Goal: Task Accomplishment & Management: Complete application form

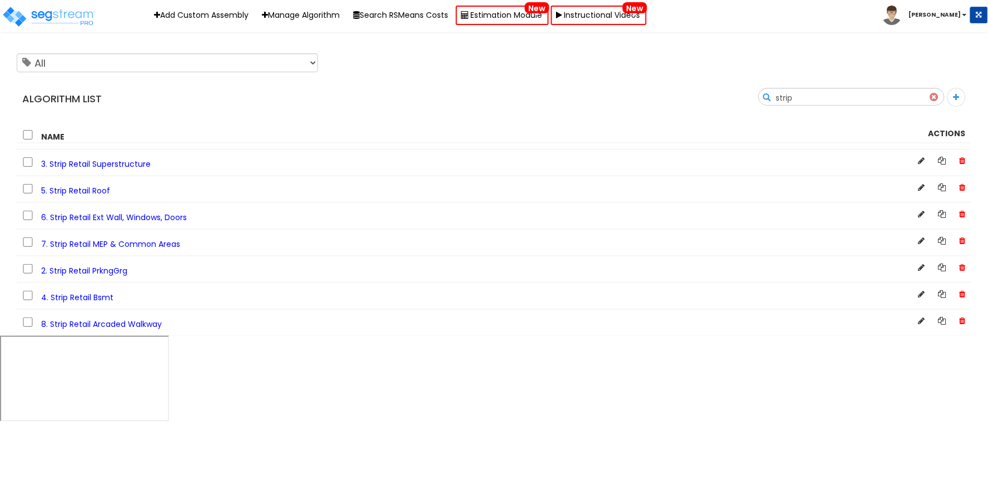
type input "strip"
click at [107, 298] on span "4. Strip Retail Bsmt" at bounding box center [77, 297] width 72 height 11
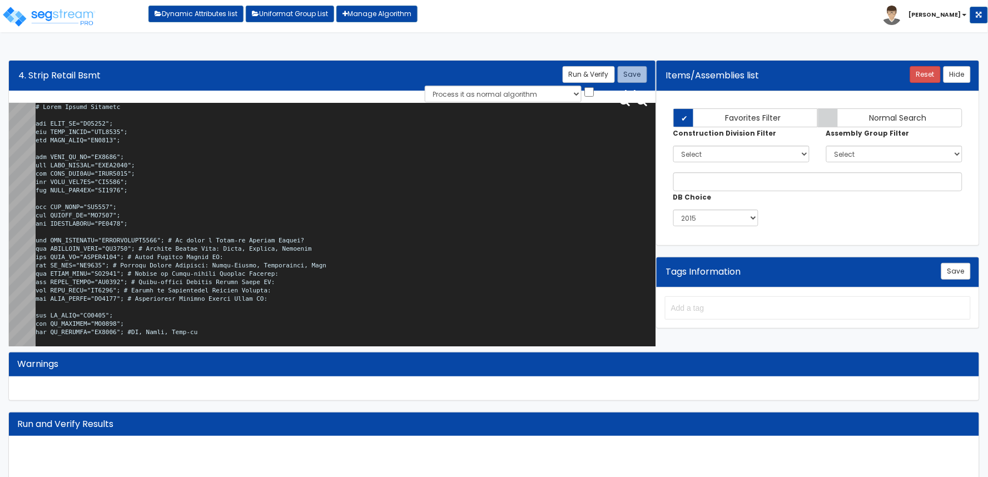
click at [240, 261] on textarea at bounding box center [346, 227] width 620 height 248
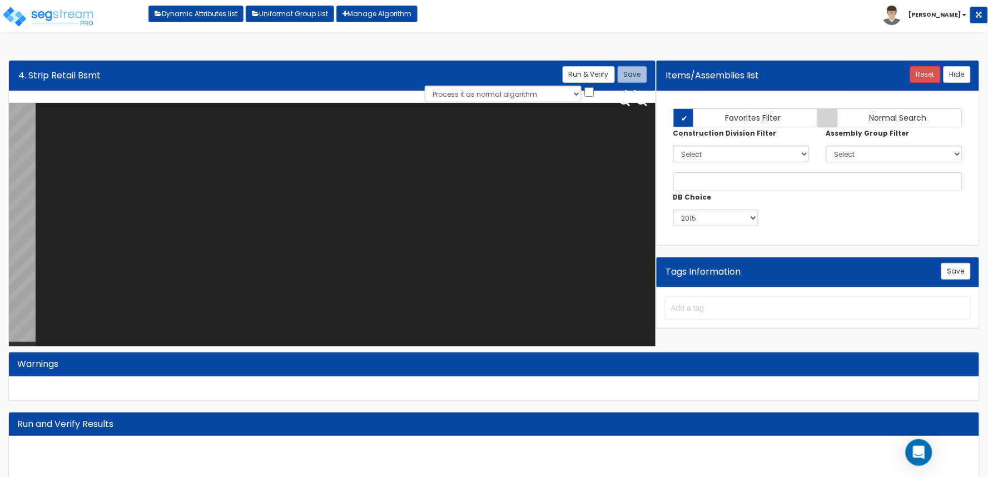
paste textarea "# Strip Retail Basement var BLDG_HT="WH0018"; var BLDG_LNGTH="MBL0000"; var BLD…"
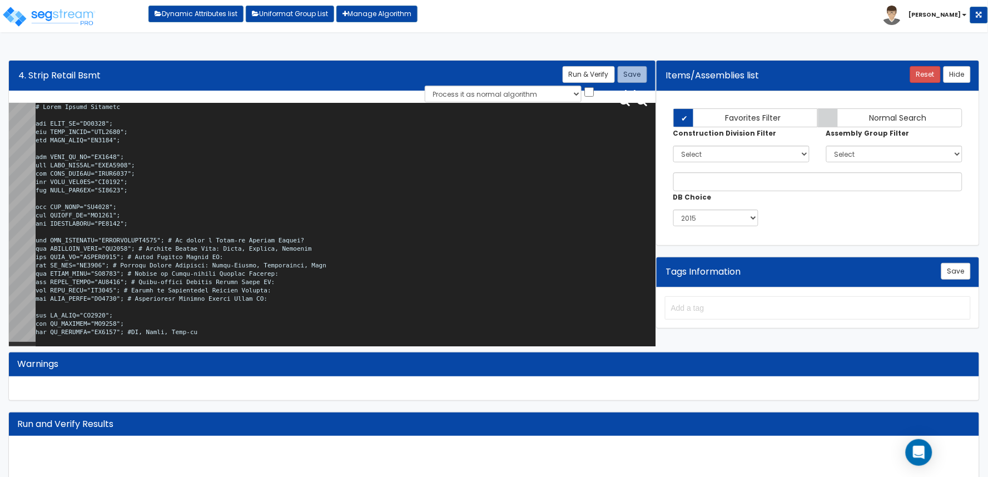
scroll to position [3197, 0]
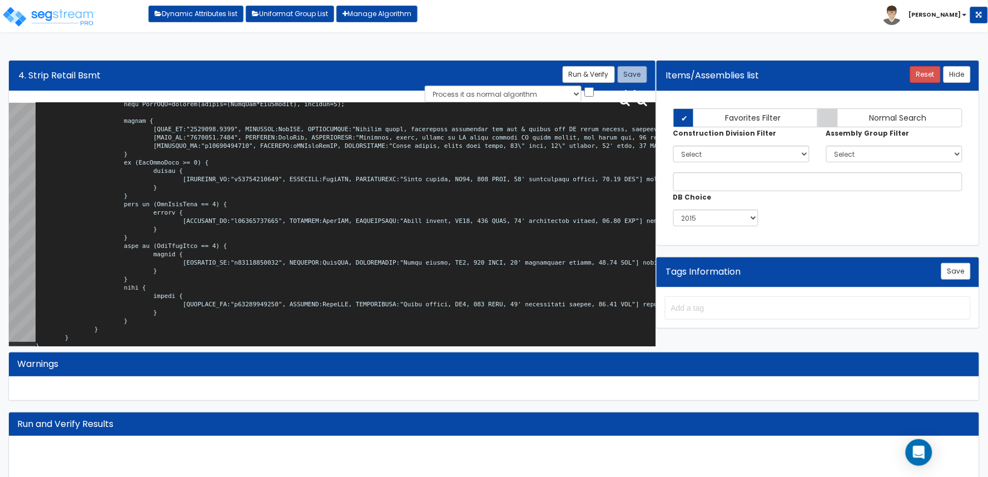
type textarea "# Strip Retail Basement var BLDG_HT="WH0018"; var BLDG_LNGTH="MBL0000"; var BLD…"
click at [606, 65] on div "Algorithm Title 4. Strip Retail Bsmt Save Run & Verify Process it as normal alg…" at bounding box center [332, 76] width 647 height 30
click at [606, 70] on button "Run & Verify" at bounding box center [589, 74] width 52 height 17
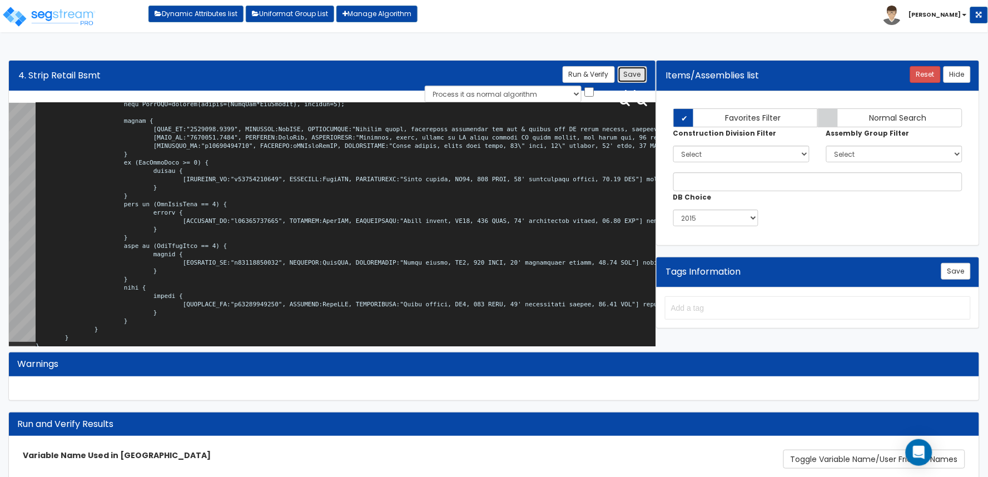
click at [625, 78] on button "Save" at bounding box center [632, 74] width 29 height 17
click at [961, 13] on b "[PERSON_NAME]" at bounding box center [935, 15] width 52 height 8
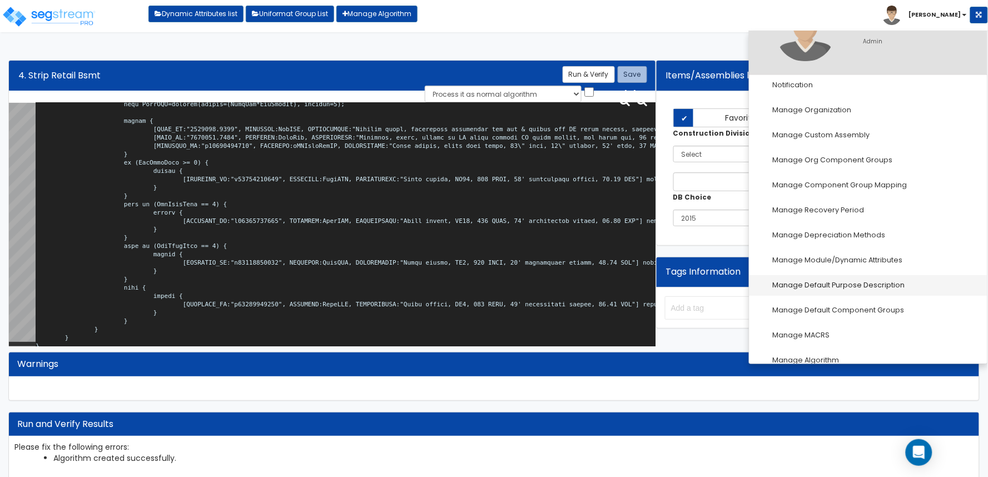
scroll to position [62, 0]
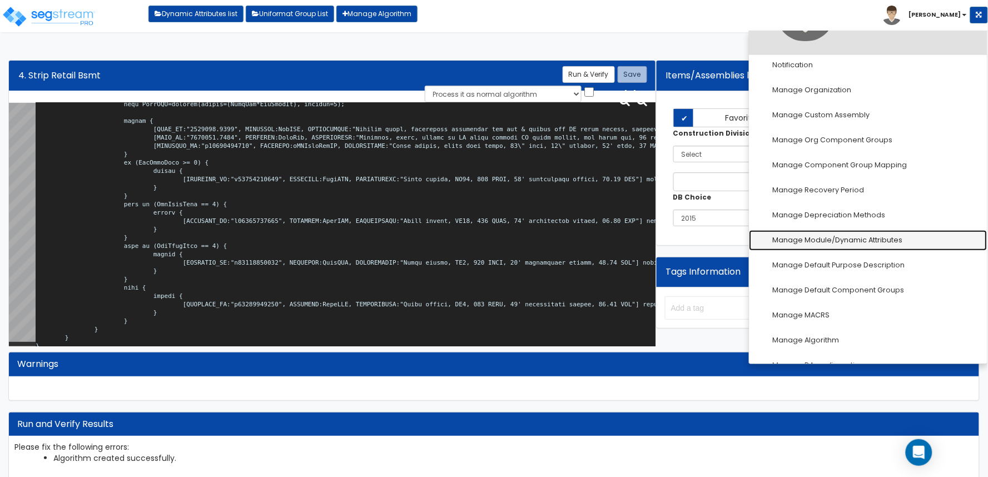
click at [854, 243] on link "Manage Module/Dynamic Attributes" at bounding box center [869, 240] width 238 height 21
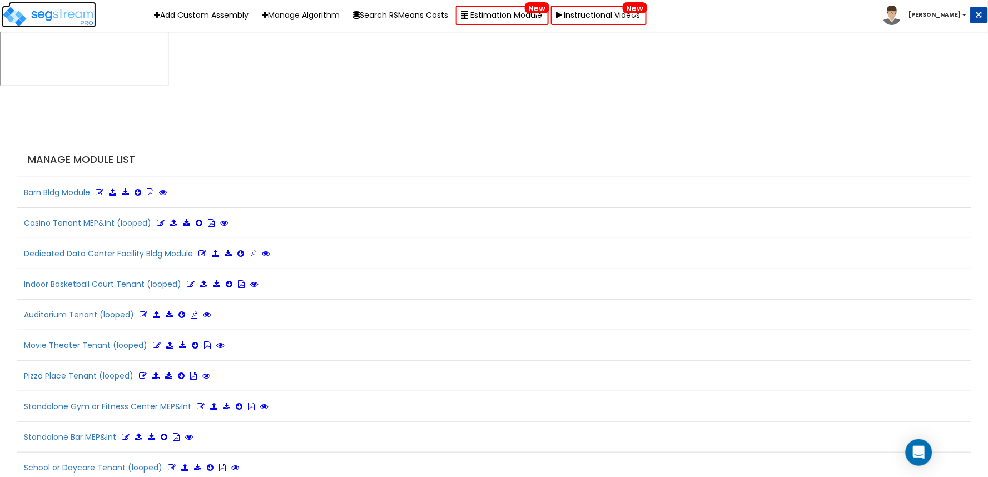
click at [51, 19] on img at bounding box center [49, 17] width 95 height 22
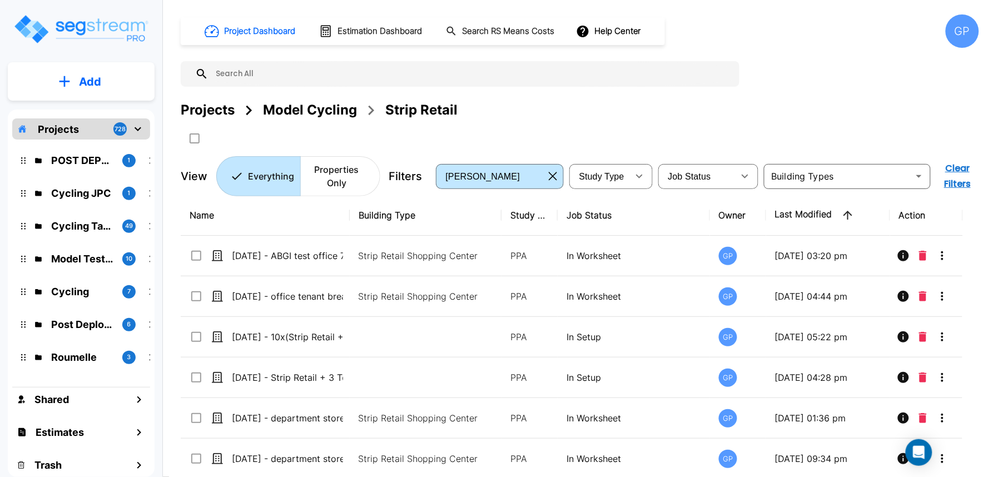
click at [104, 84] on button "Add" at bounding box center [81, 82] width 147 height 32
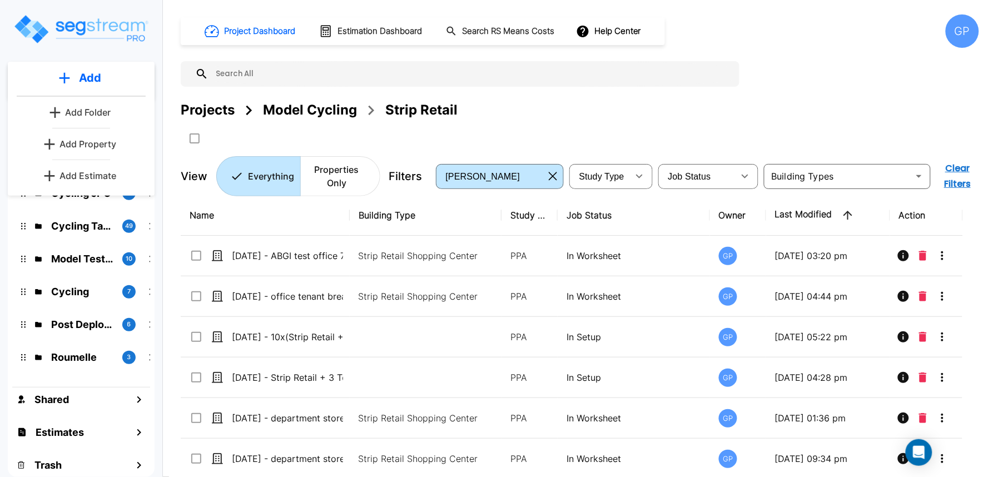
click at [87, 143] on p "Add Property" at bounding box center [88, 143] width 57 height 13
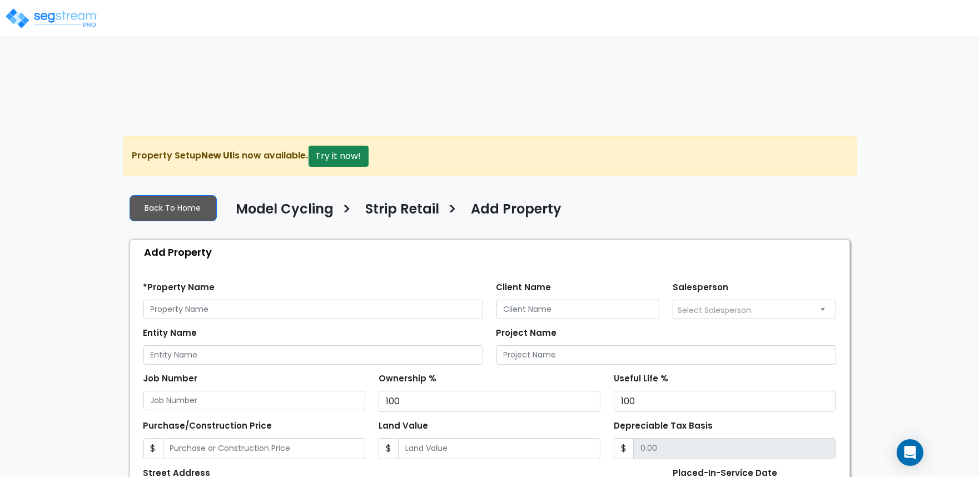
click at [407, 319] on div "Entity Name Project Name" at bounding box center [490, 342] width 706 height 46
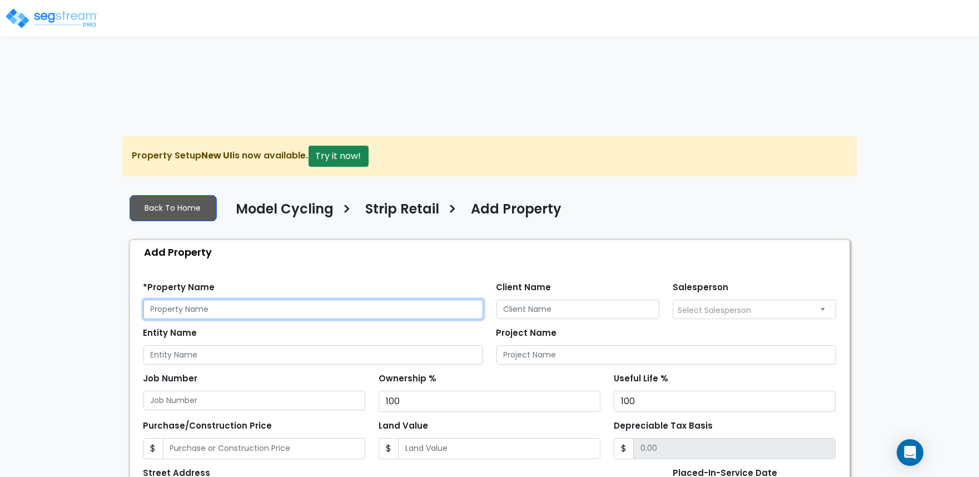
click at [407, 300] on input "text" at bounding box center [313, 309] width 340 height 19
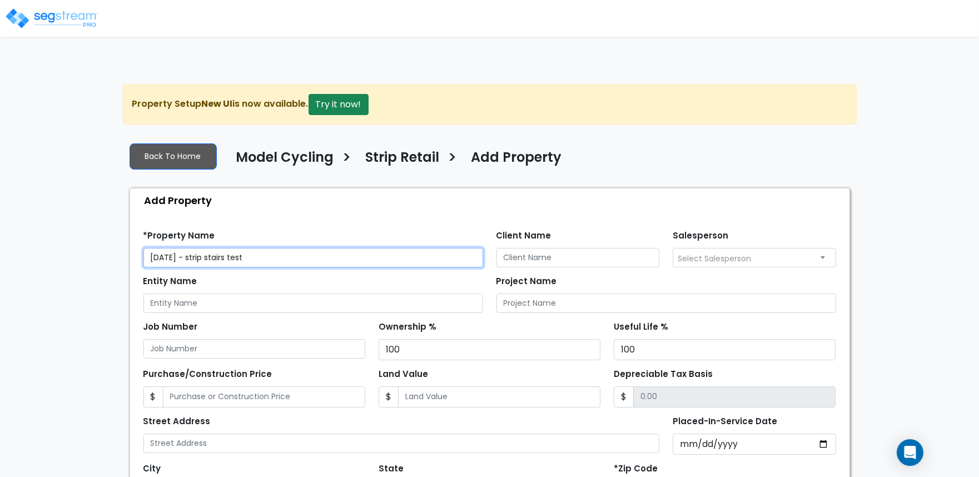
scroll to position [123, 0]
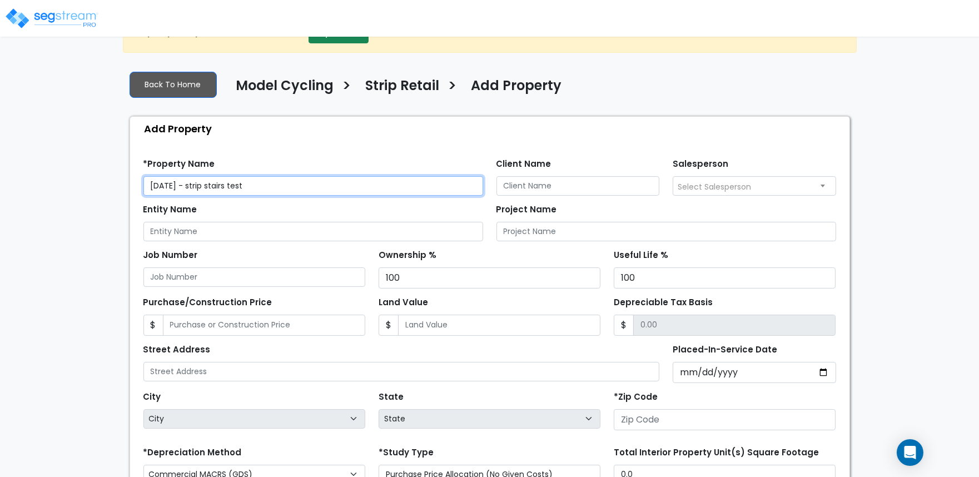
type input "[DATE] - strip stairs test"
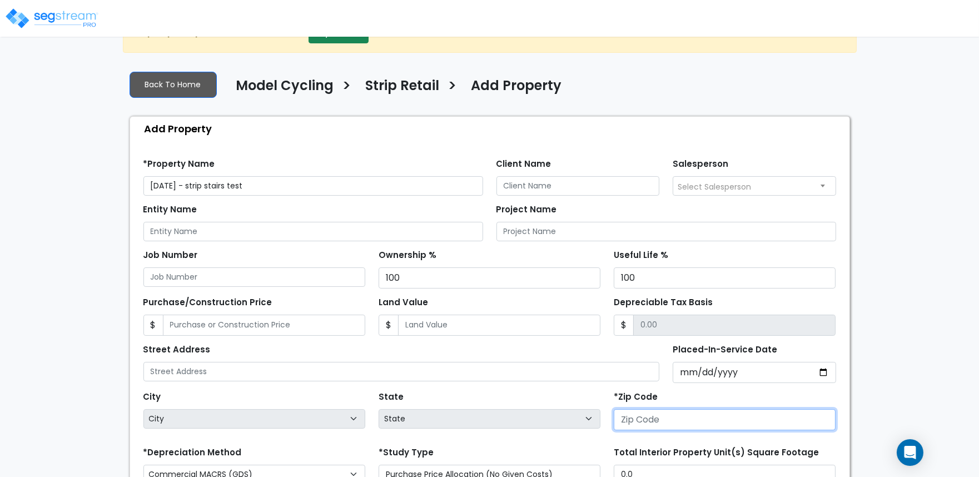
click at [660, 409] on input "number" at bounding box center [725, 419] width 222 height 21
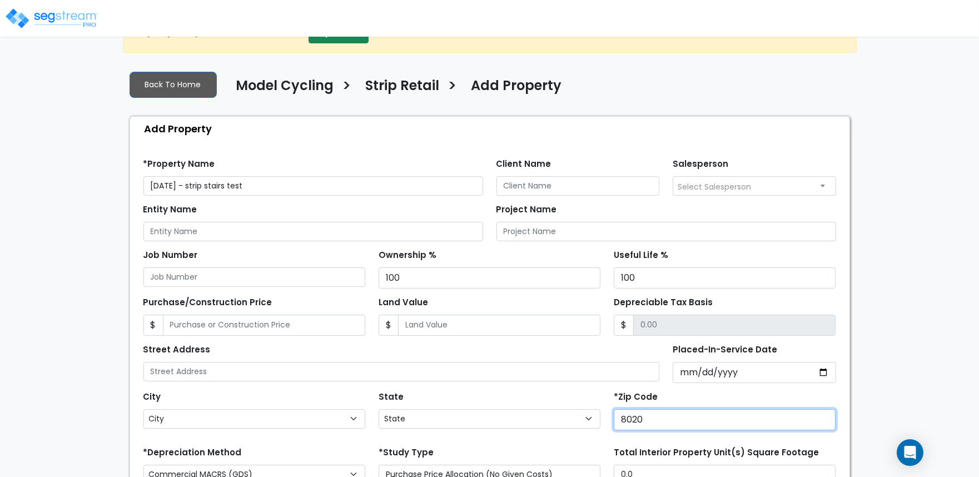
type input "80206"
select select "CO"
type input "80206"
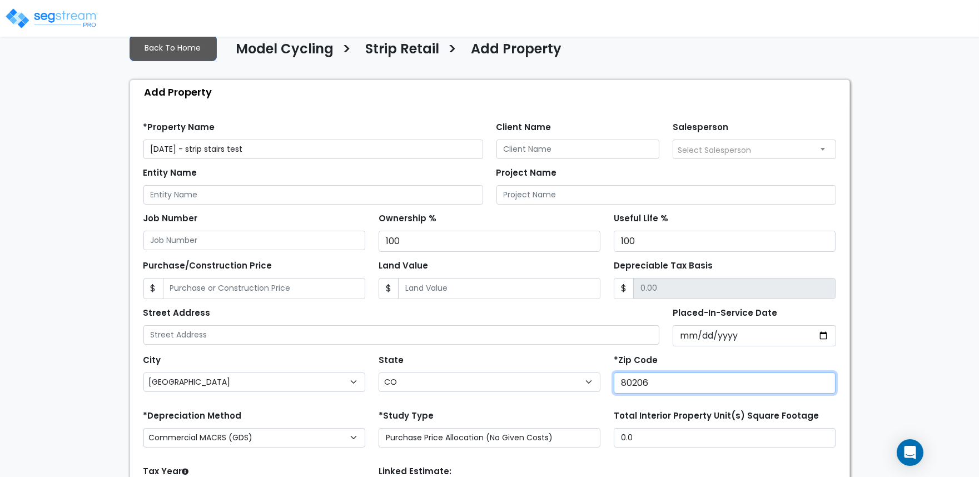
scroll to position [191, 0]
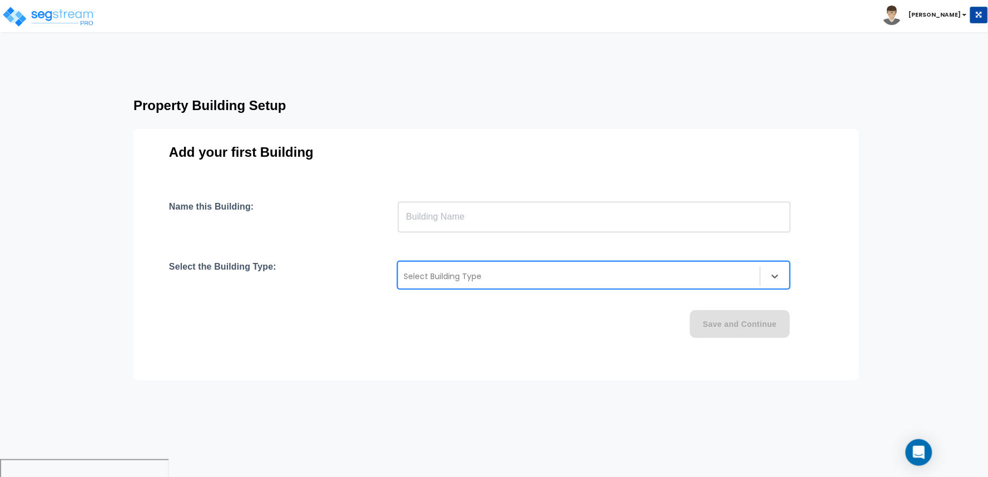
click at [478, 269] on div "Select Building Type" at bounding box center [579, 277] width 362 height 18
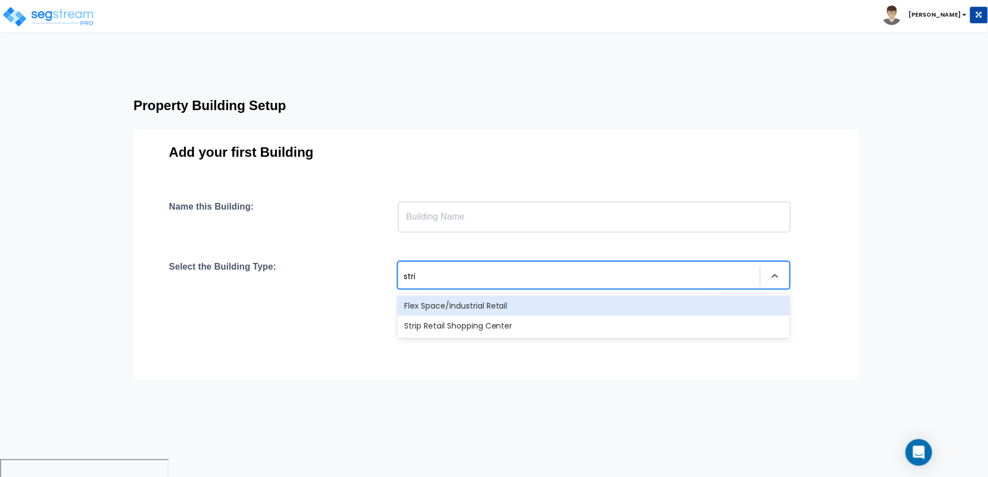
type input "strip"
drag, startPoint x: 491, startPoint y: 310, endPoint x: 491, endPoint y: 301, distance: 9.5
click at [491, 308] on div "Strip Retail Shopping Center" at bounding box center [594, 306] width 393 height 20
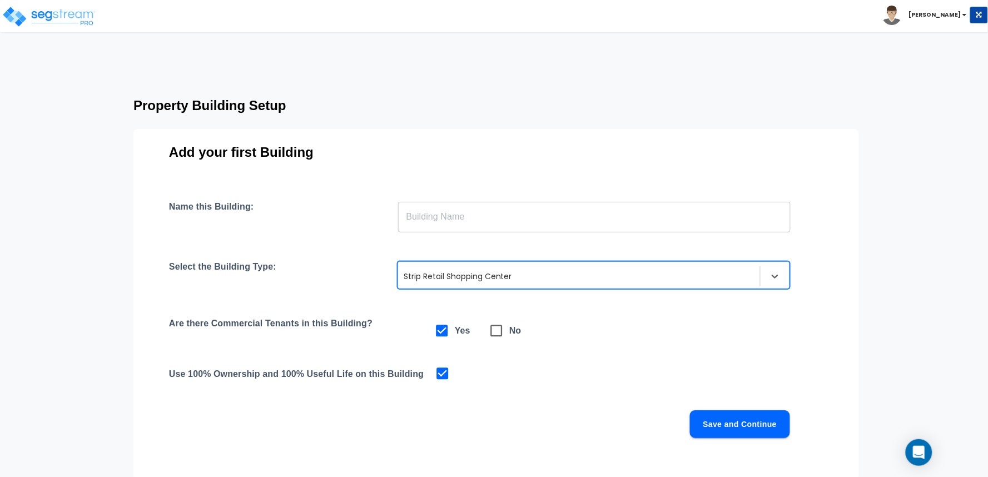
click at [479, 235] on div "Name this Building: ​ Select the Building Type: option Strip Retail Shopping Ce…" at bounding box center [496, 333] width 655 height 264
click at [481, 229] on input "text" at bounding box center [594, 216] width 393 height 31
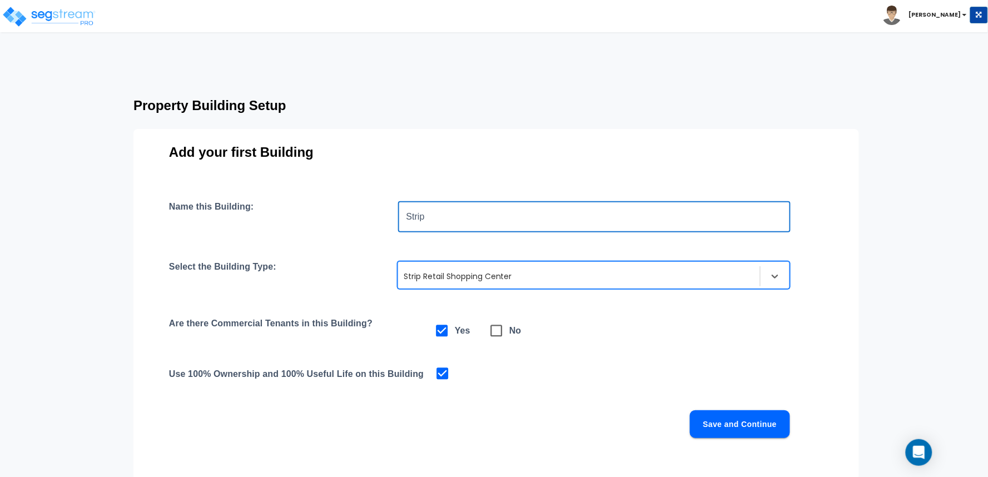
type input "Strip"
click at [502, 335] on icon at bounding box center [497, 331] width 12 height 12
checkbox input "false"
checkbox input "true"
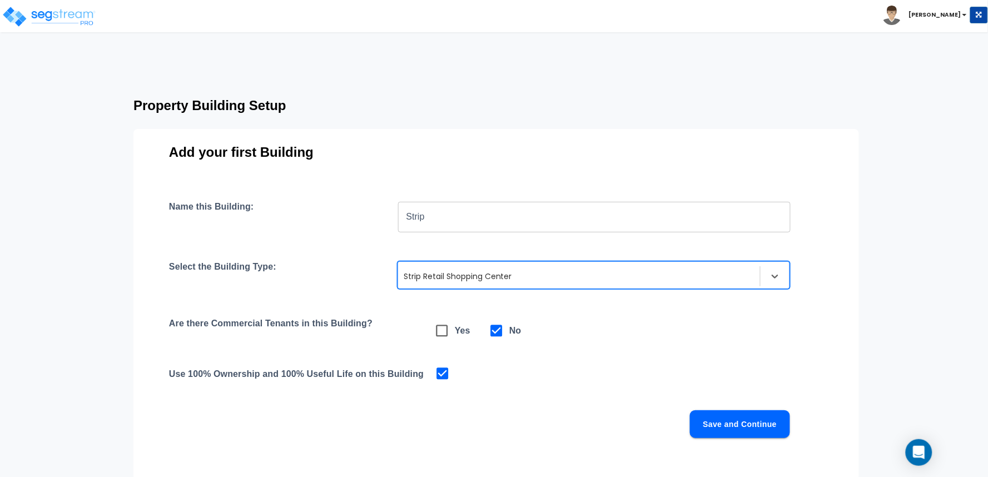
click at [734, 436] on button "Save and Continue" at bounding box center [740, 424] width 100 height 28
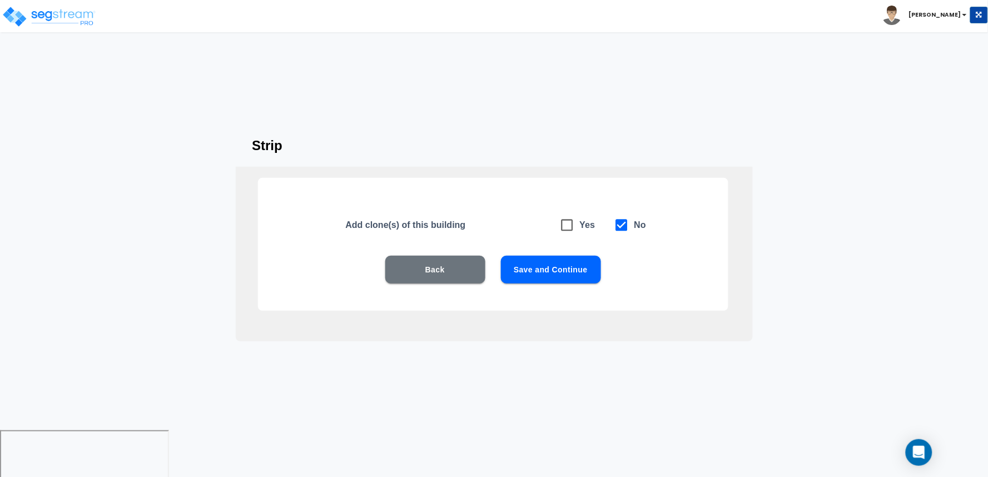
click at [577, 273] on button "Save and Continue" at bounding box center [551, 270] width 100 height 28
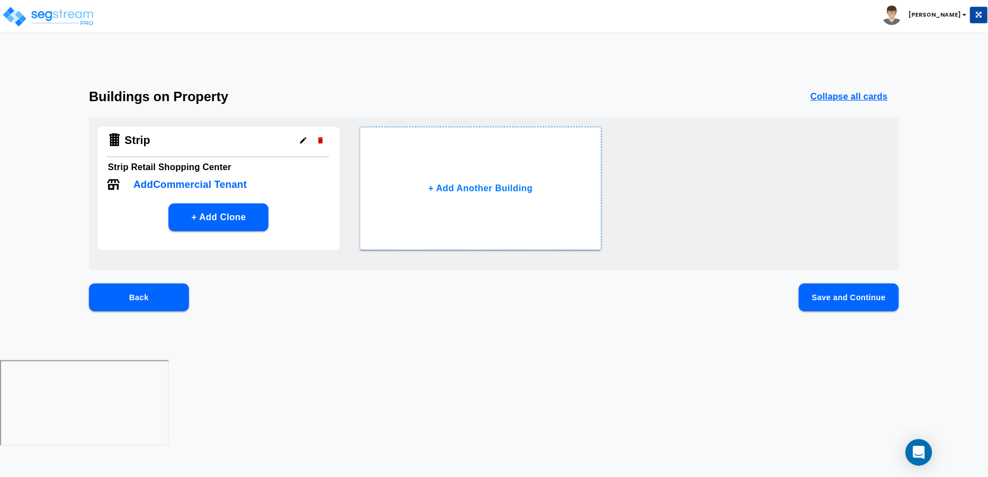
click at [835, 301] on button "Save and Continue" at bounding box center [849, 298] width 100 height 28
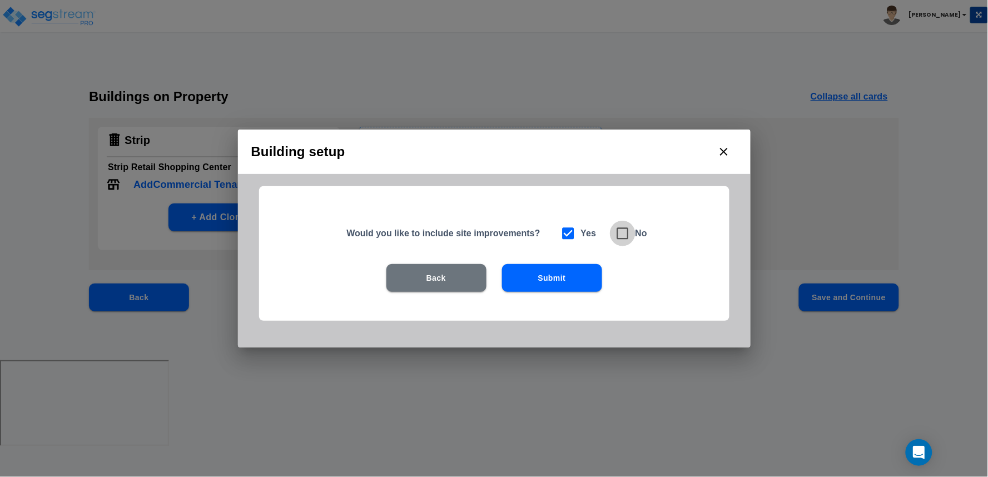
click at [623, 235] on icon at bounding box center [623, 234] width 16 height 16
checkbox input "false"
checkbox input "true"
click at [593, 282] on button "Submit" at bounding box center [552, 278] width 100 height 28
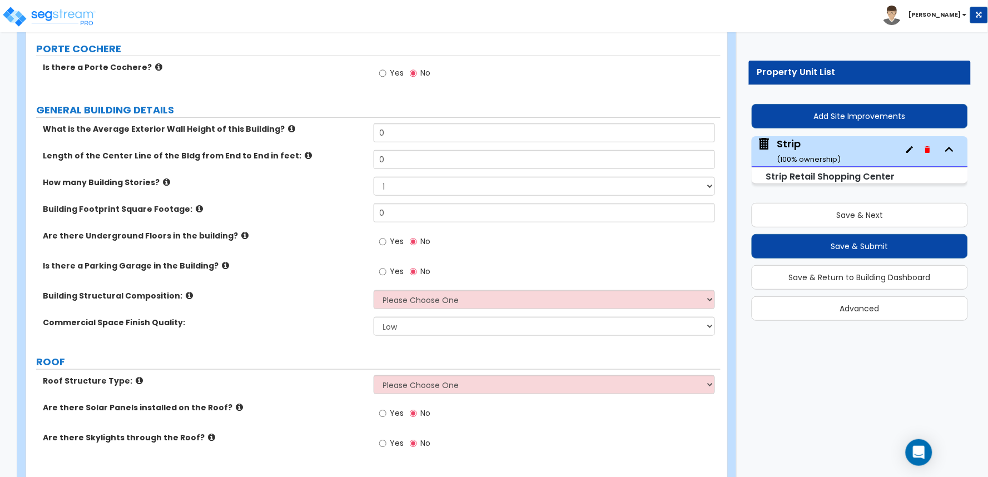
scroll to position [123, 0]
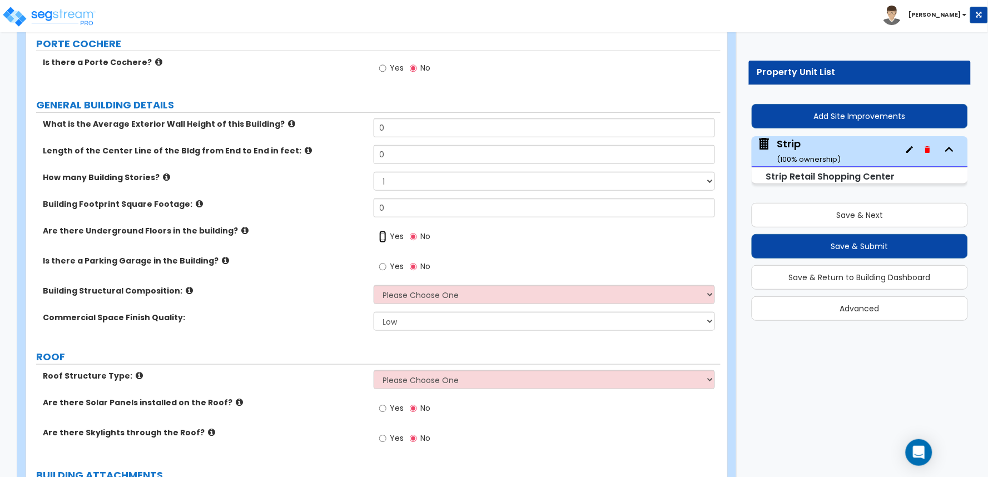
click at [383, 236] on input "Yes" at bounding box center [382, 237] width 7 height 12
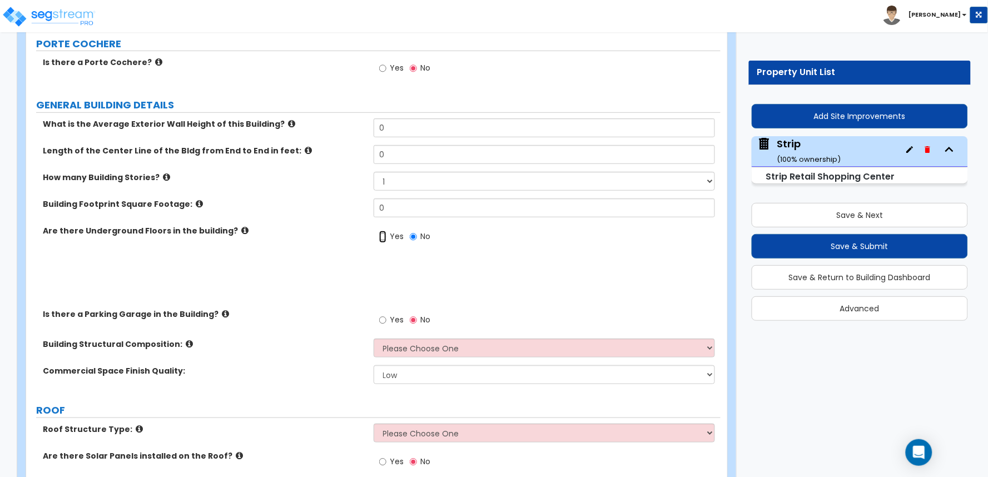
radio input "true"
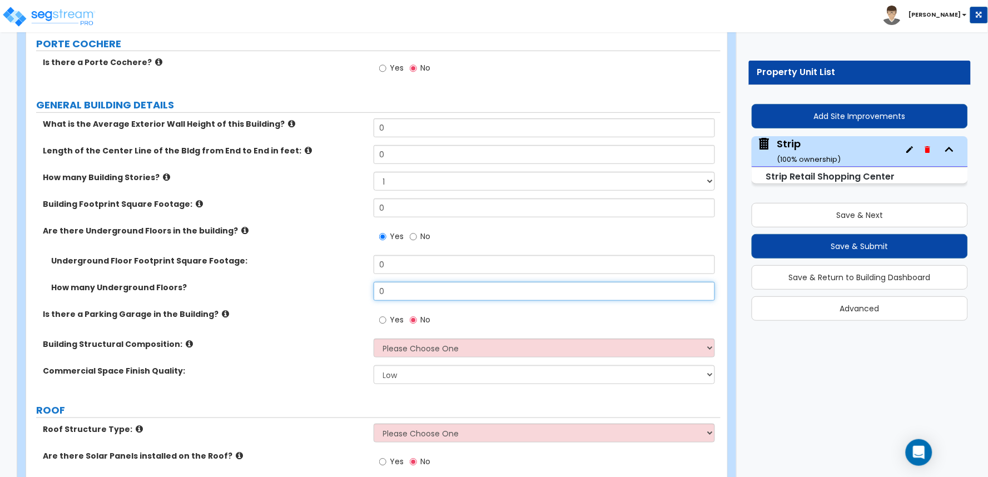
drag, startPoint x: 388, startPoint y: 291, endPoint x: 352, endPoint y: 291, distance: 36.7
click at [352, 291] on div "How many Underground Floors? 0" at bounding box center [373, 295] width 695 height 27
click at [340, 301] on div "How many Underground Floors? 1" at bounding box center [373, 295] width 695 height 27
drag, startPoint x: 387, startPoint y: 289, endPoint x: 343, endPoint y: 288, distance: 44.0
click at [343, 288] on div "How many Underground Floors? 1" at bounding box center [373, 295] width 695 height 27
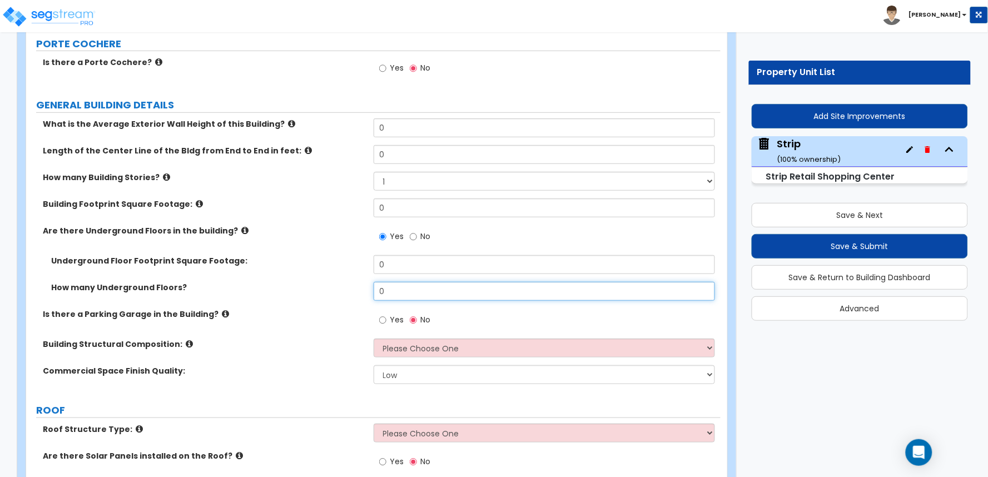
type input "0"
drag, startPoint x: 343, startPoint y: 266, endPoint x: 351, endPoint y: 269, distance: 8.5
click at [342, 266] on label "Underground Floor Footprint Square Footage:" at bounding box center [208, 260] width 314 height 11
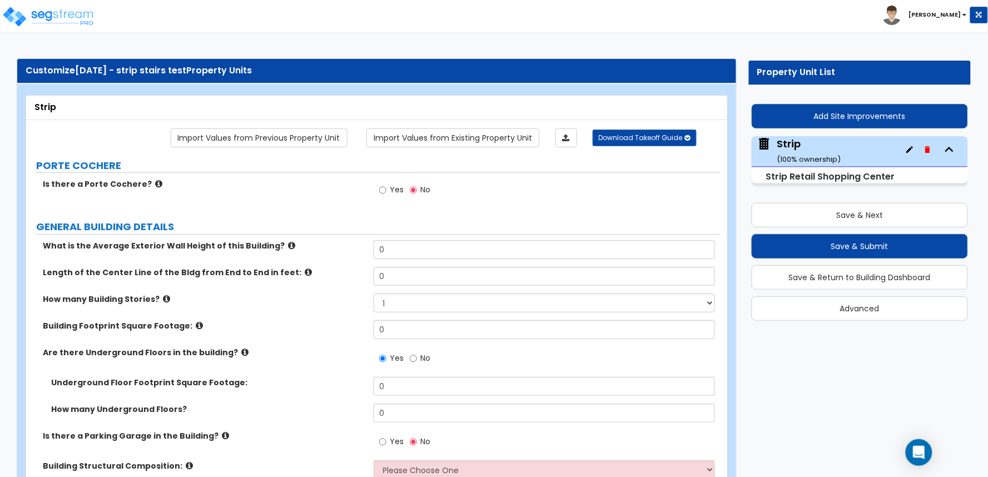
scroll to position [0, 0]
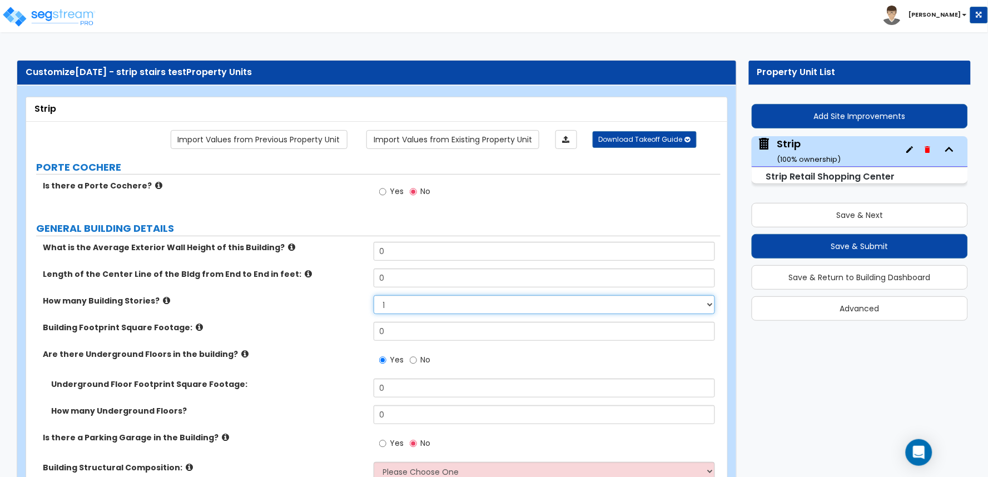
drag, startPoint x: 397, startPoint y: 308, endPoint x: 390, endPoint y: 308, distance: 6.1
click at [390, 308] on select "1 2 3 4 5" at bounding box center [545, 304] width 342 height 19
select select "2"
click at [374, 295] on select "1 2 3 4 5" at bounding box center [545, 304] width 342 height 19
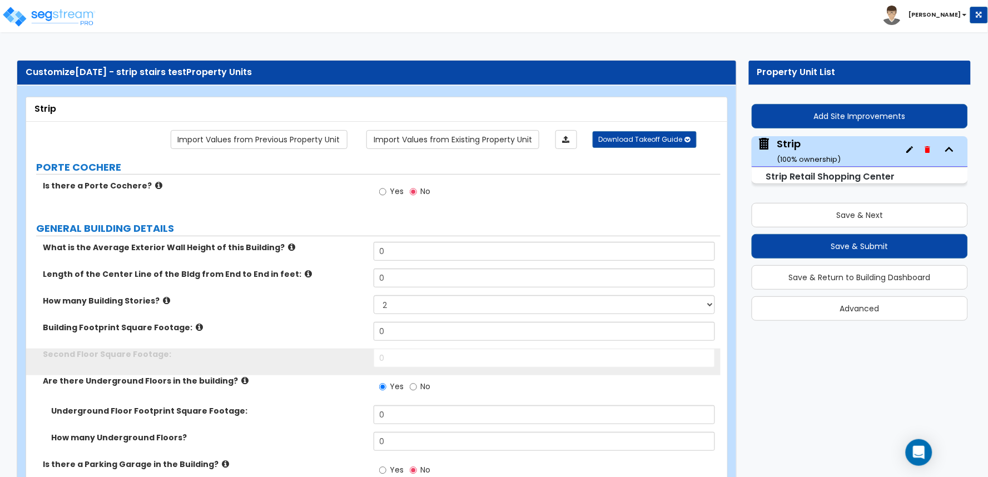
click at [306, 362] on div "Second Floor Square Footage: 0" at bounding box center [373, 362] width 695 height 27
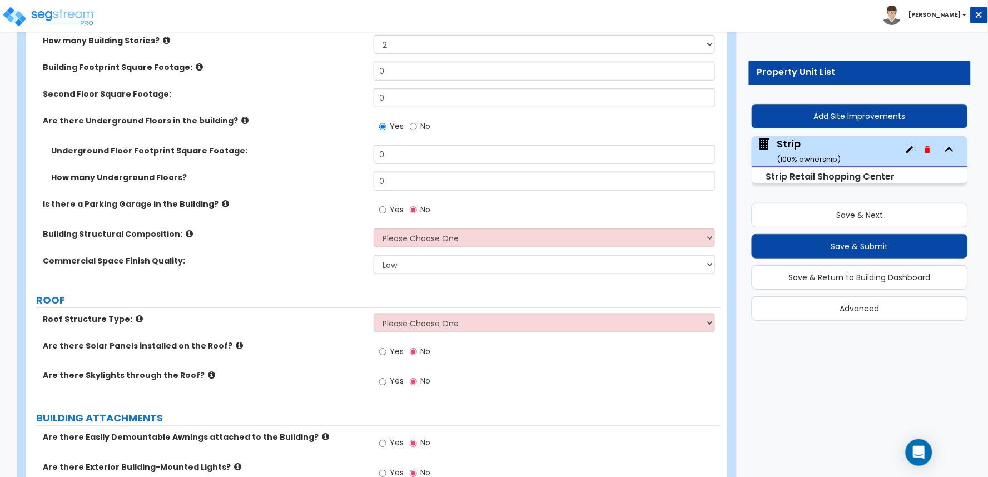
scroll to position [117, 0]
